Goal: Transaction & Acquisition: Subscribe to service/newsletter

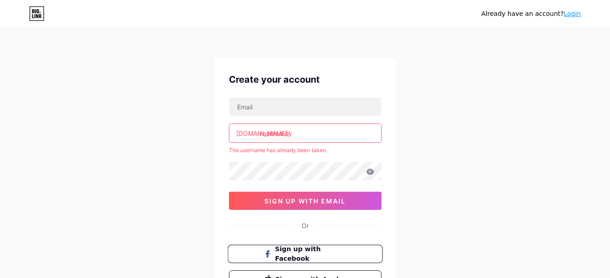
click at [294, 259] on button "Sign up with Facebook" at bounding box center [305, 254] width 155 height 19
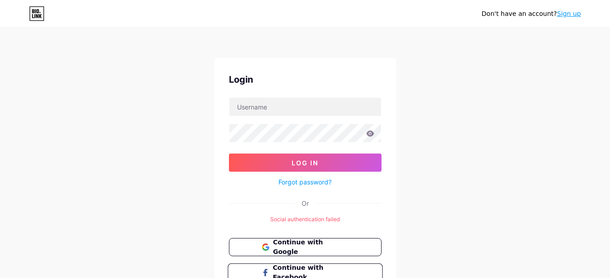
click at [289, 269] on span "Continue with Facebook" at bounding box center [311, 273] width 76 height 20
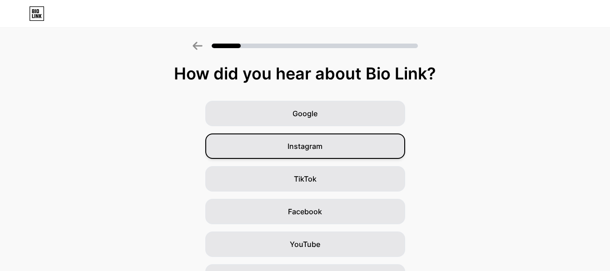
click at [302, 153] on div "Instagram" at bounding box center [305, 146] width 200 height 25
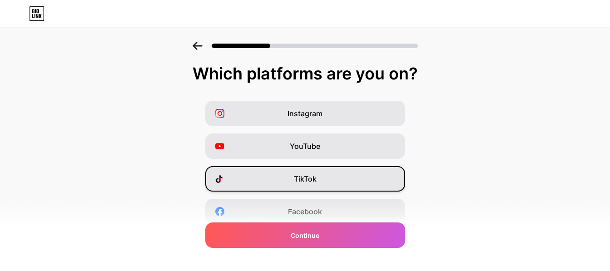
click at [302, 169] on div "TikTok" at bounding box center [305, 178] width 200 height 25
click at [343, 207] on div "Facebook" at bounding box center [305, 211] width 200 height 25
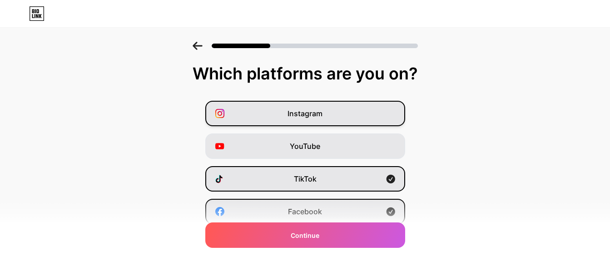
click at [355, 119] on div "Instagram" at bounding box center [305, 113] width 200 height 25
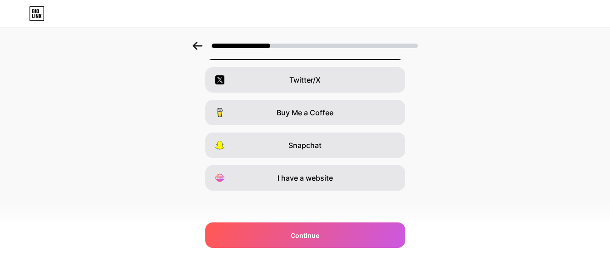
scroll to position [166, 0]
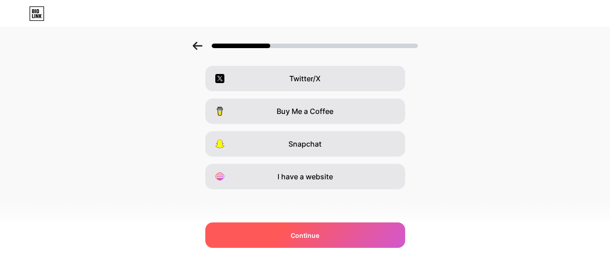
click at [374, 231] on div "Continue" at bounding box center [305, 235] width 200 height 25
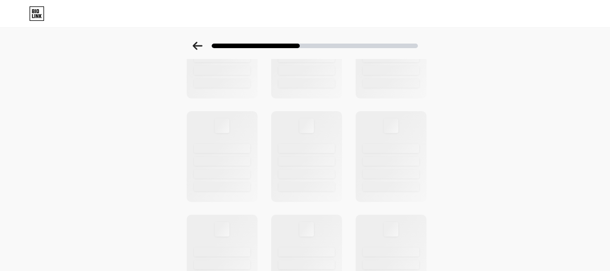
scroll to position [0, 0]
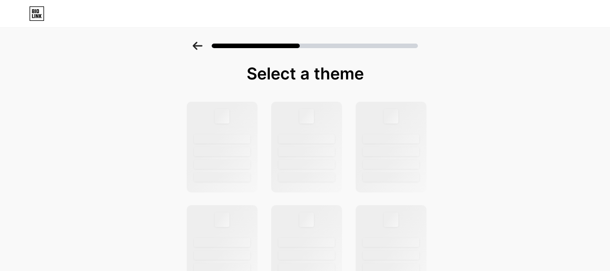
click at [207, 48] on div at bounding box center [305, 46] width 225 height 8
click at [201, 49] on icon at bounding box center [198, 46] width 10 height 8
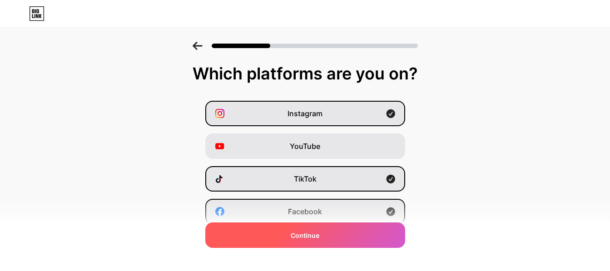
click at [278, 242] on div "Continue" at bounding box center [305, 235] width 200 height 25
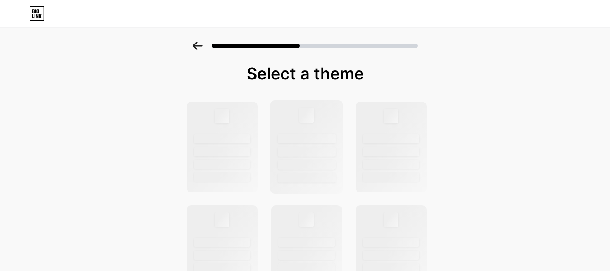
click at [310, 160] on div at bounding box center [307, 165] width 58 height 10
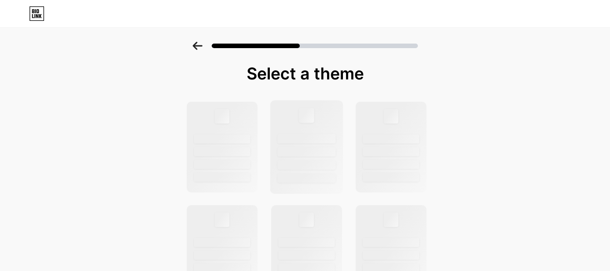
click at [310, 160] on div at bounding box center [307, 165] width 58 height 10
